Goal: Check status: Check status

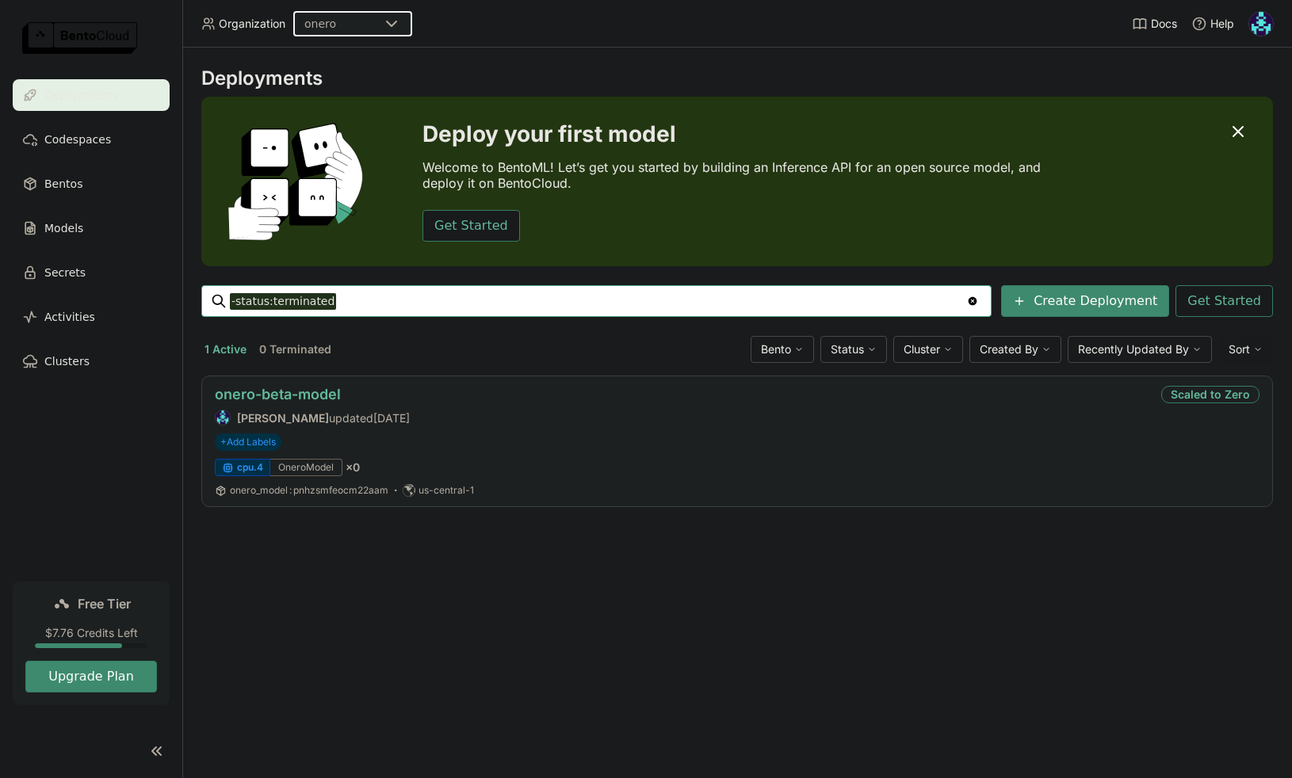
click at [290, 396] on link "onero-beta-model" at bounding box center [278, 394] width 126 height 17
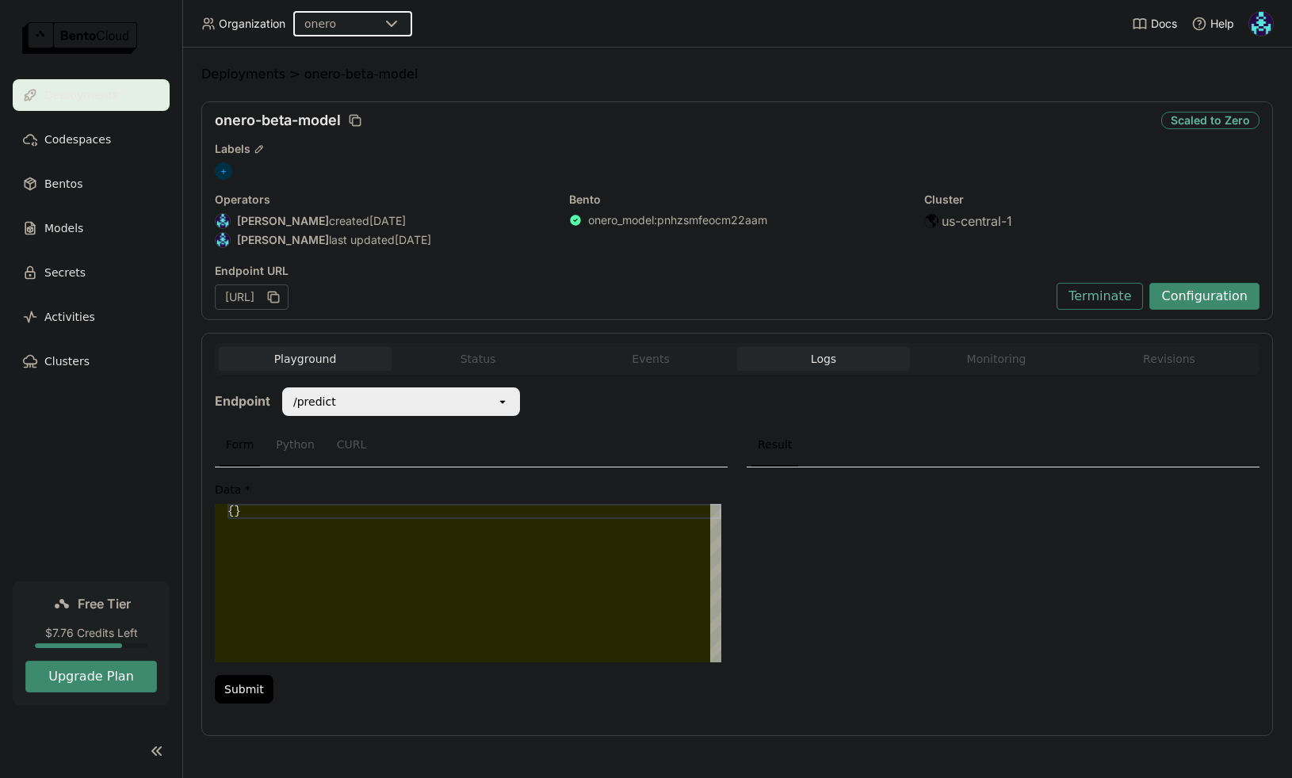
click at [822, 359] on span "Logs" at bounding box center [823, 359] width 25 height 14
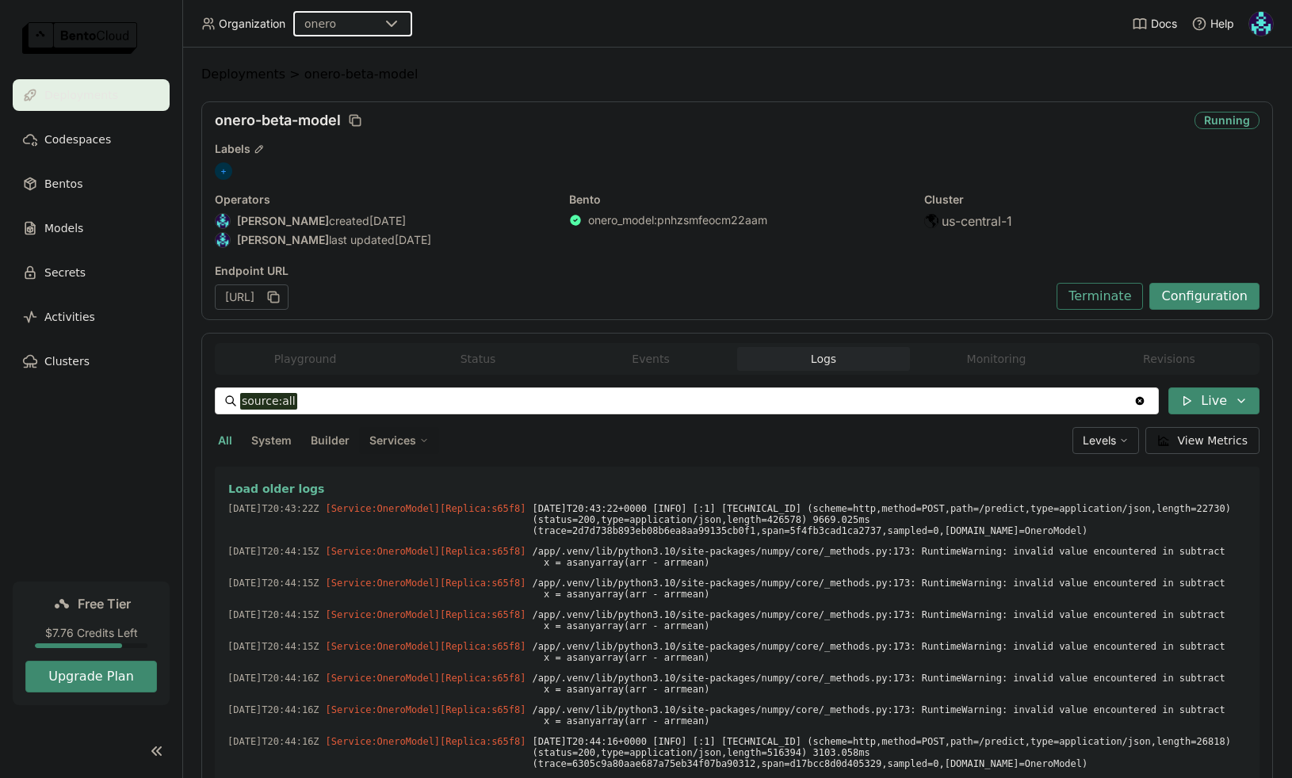
click at [591, 77] on ol "Deployments > onero-beta-model" at bounding box center [737, 75] width 1072 height 16
click at [573, 126] on div "onero-beta-model" at bounding box center [701, 120] width 973 height 17
click at [575, 80] on ol "Deployments > onero-beta-model" at bounding box center [737, 75] width 1072 height 16
click at [1268, 23] on img at bounding box center [1261, 24] width 24 height 24
click at [1230, 77] on span "Billing" at bounding box center [1225, 83] width 29 height 14
